Goal: Navigation & Orientation: Find specific page/section

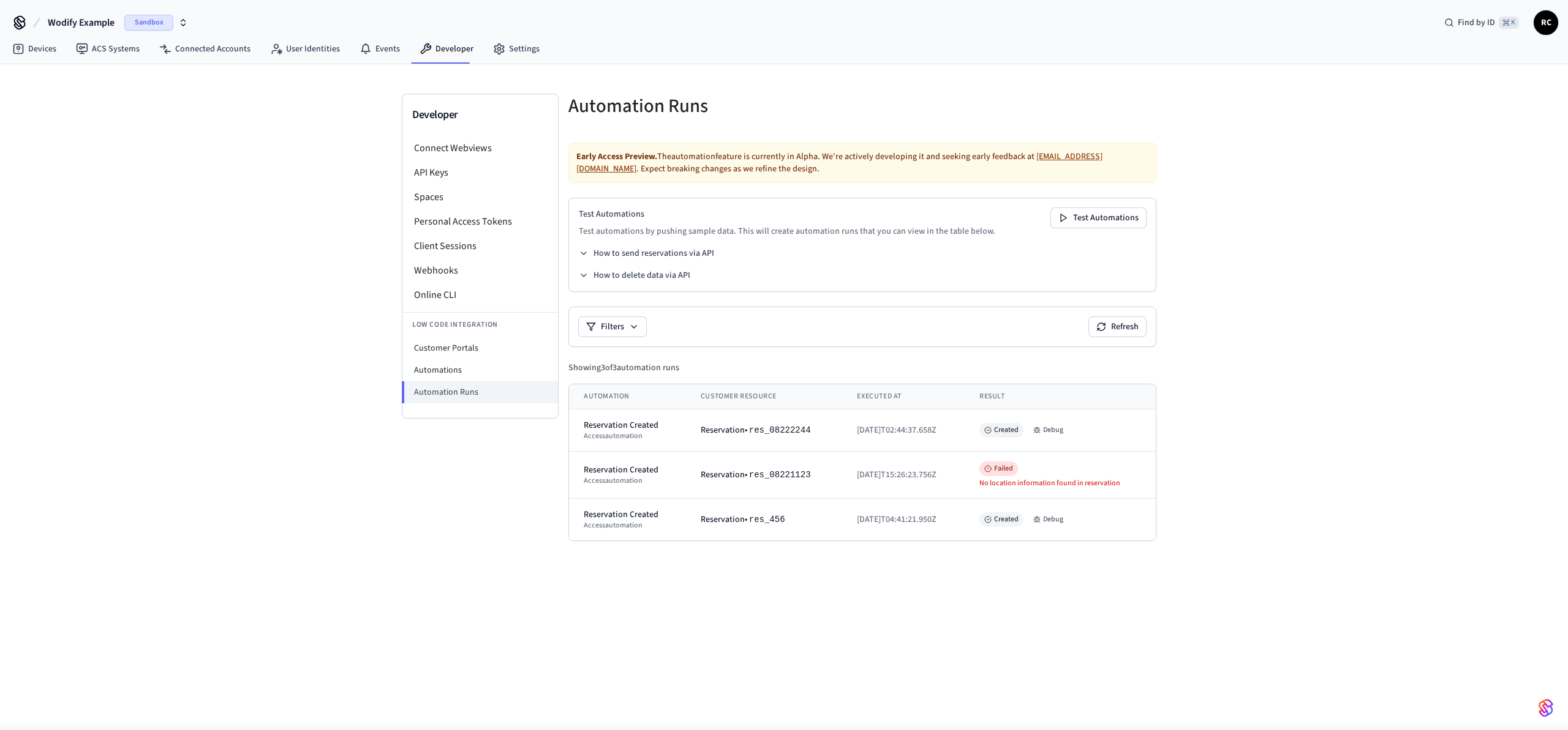
click at [775, 664] on div "Developer Connect Webviews API Keys Spaces Personal Access Tokens Client Sessio…" at bounding box center [784, 394] width 1568 height 659
click at [1110, 51] on div "Devices ACS Systems Connected Accounts User Identities Events Developer Settings" at bounding box center [784, 50] width 1568 height 29
click at [1340, 222] on div "Developer Connect Webviews API Keys Spaces Personal Access Tokens Client Sessio…" at bounding box center [784, 394] width 1568 height 659
click at [405, 529] on div "Developer Connect Webviews API Keys Spaces Personal Access Tokens Client Sessio…" at bounding box center [479, 327] width 156 height 467
click at [31, 42] on link "Devices" at bounding box center [34, 49] width 64 height 22
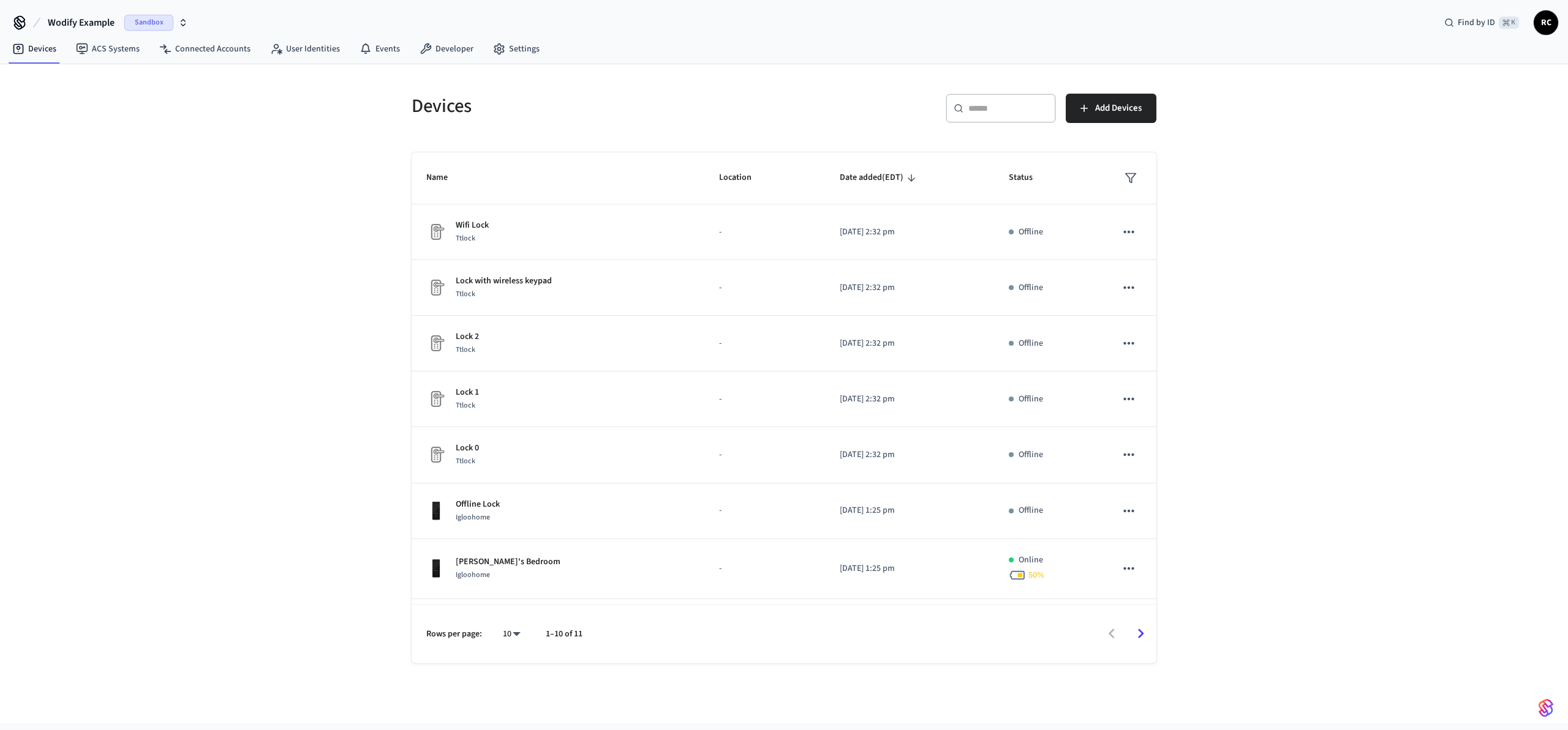
click at [1354, 297] on div "Devices ​ ​ Add Devices Name Location Date added (EDT) Status Wifi Lock Ttlock …" at bounding box center [784, 394] width 1568 height 659
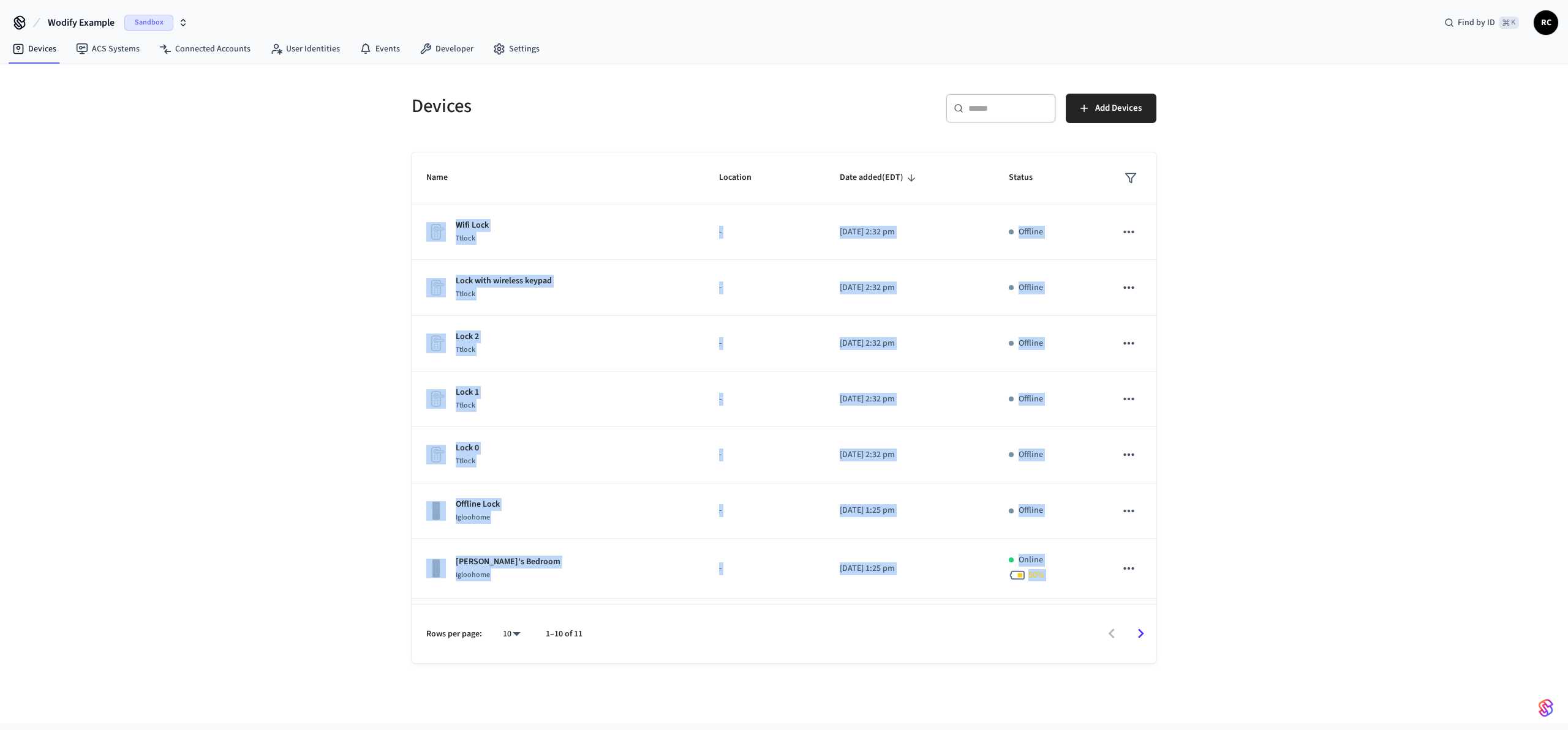
click at [1354, 297] on div "Devices ​ ​ Add Devices Name Location Date added (EDT) Status Wifi Lock Ttlock …" at bounding box center [784, 394] width 1568 height 659
click at [444, 58] on link "Developer" at bounding box center [446, 49] width 73 height 22
